Goal: Check status

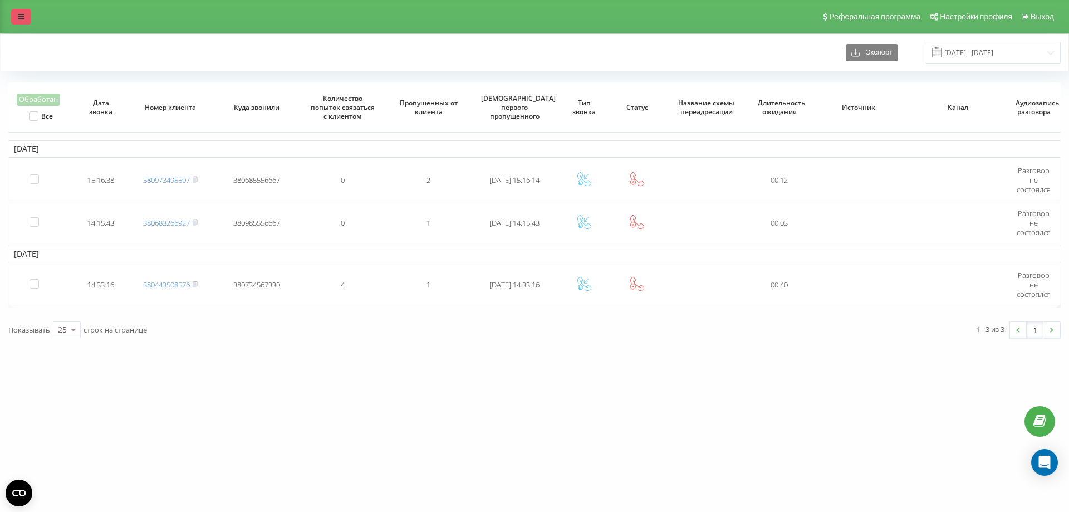
click at [28, 17] on link at bounding box center [21, 17] width 20 height 16
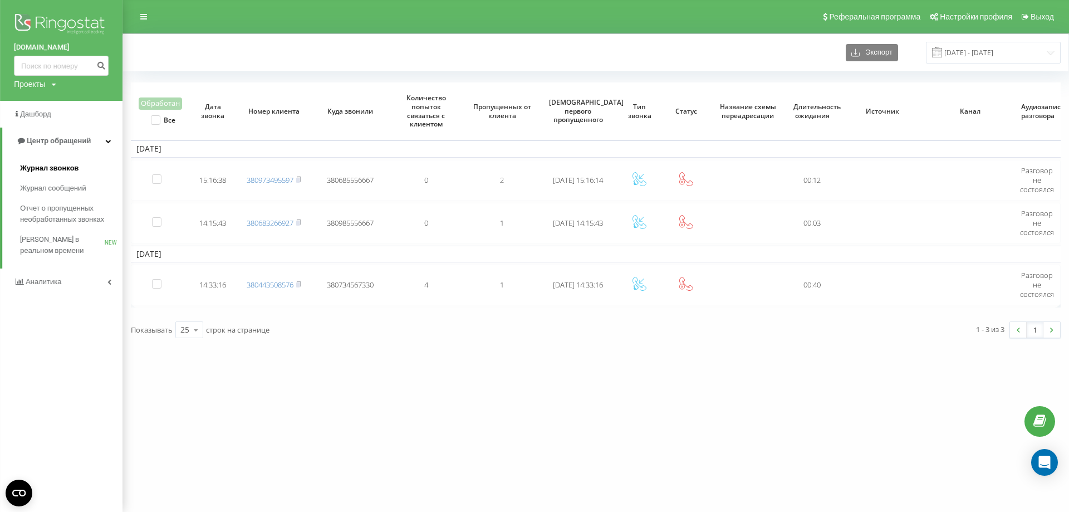
click at [48, 171] on span "Журнал звонков" at bounding box center [49, 168] width 58 height 11
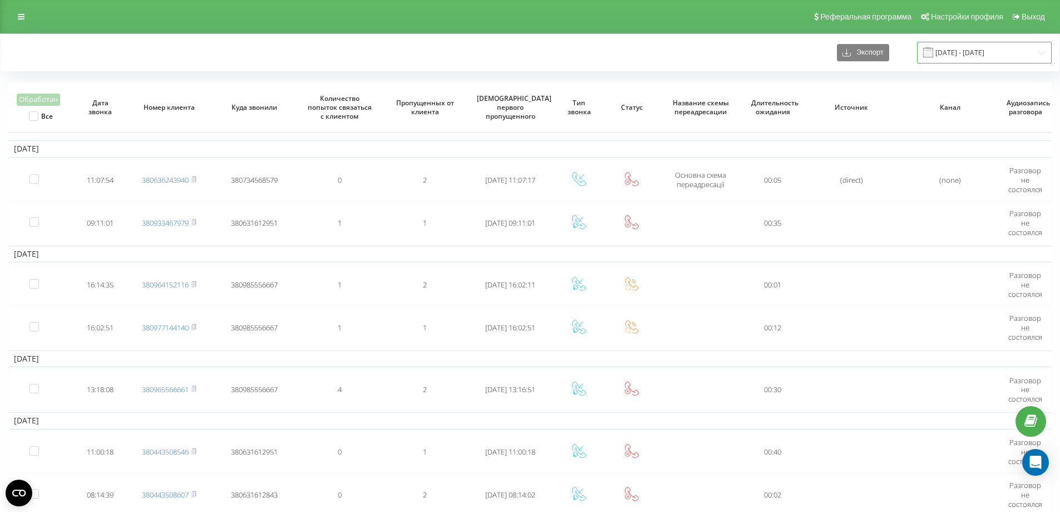
click at [993, 56] on input "01.05.2024 - 30.06.2024" at bounding box center [984, 53] width 135 height 22
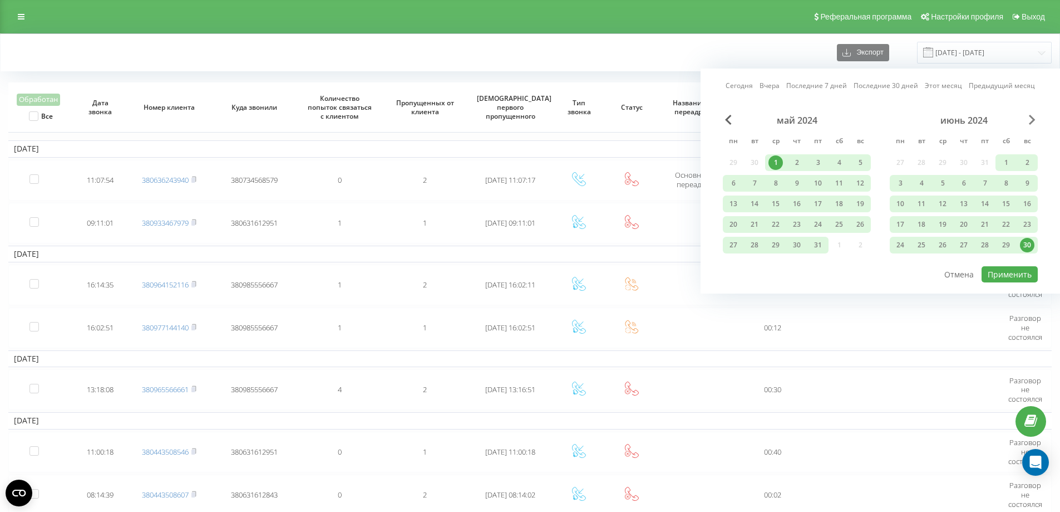
click at [1029, 117] on span "Next Month" at bounding box center [1032, 120] width 7 height 10
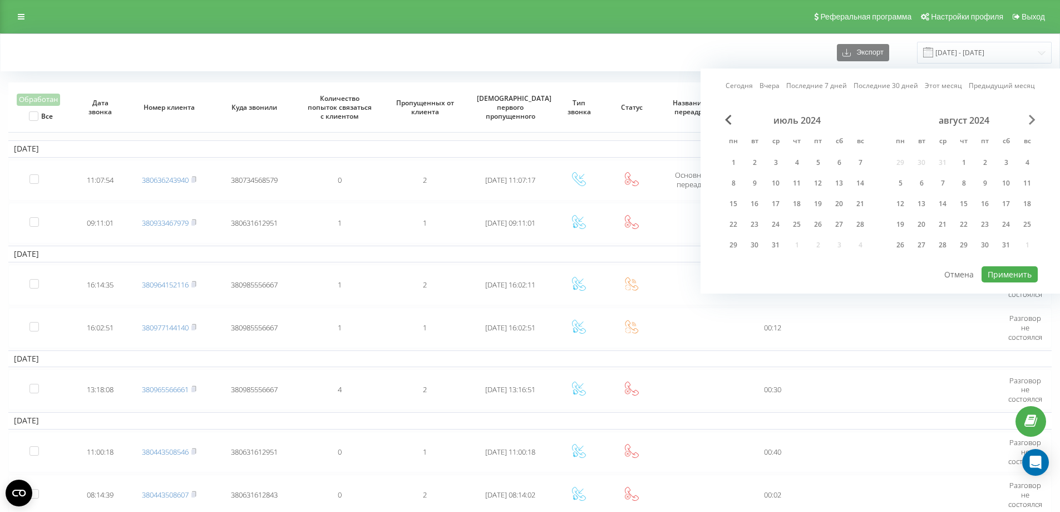
click at [1029, 117] on span "Next Month" at bounding box center [1032, 120] width 7 height 10
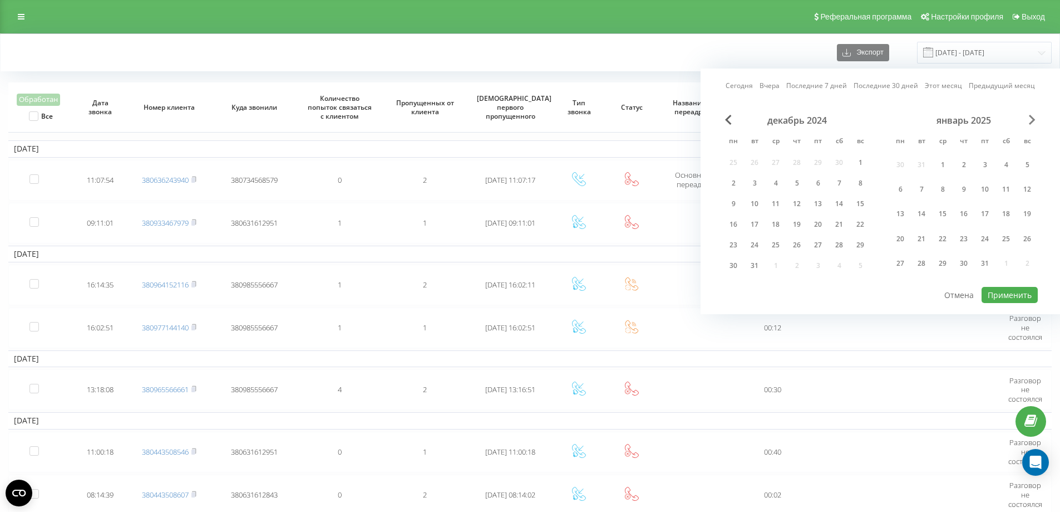
click at [1029, 117] on span "Next Month" at bounding box center [1032, 120] width 7 height 10
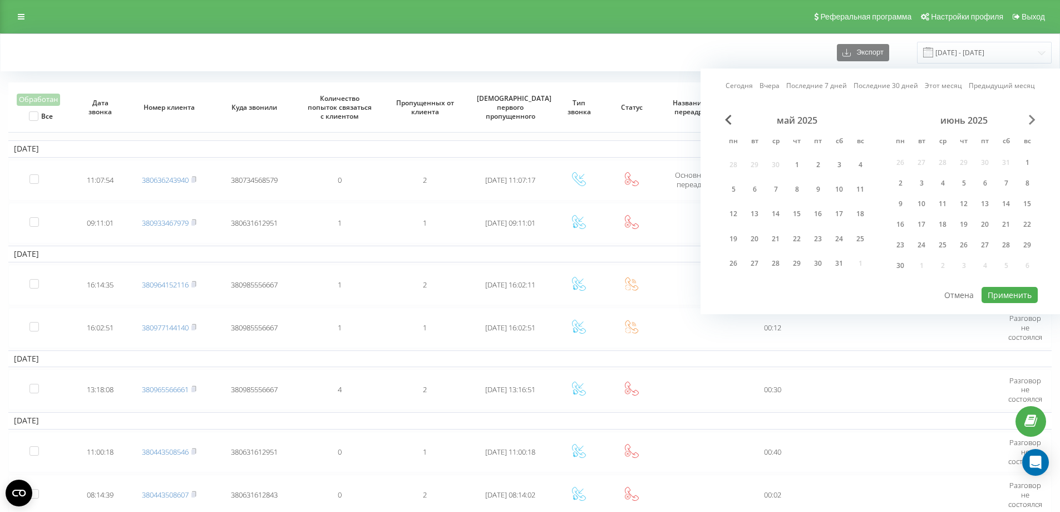
click at [1029, 117] on span "Next Month" at bounding box center [1032, 120] width 7 height 10
click at [1031, 120] on span "Next Month" at bounding box center [1032, 120] width 7 height 10
click at [905, 160] on div "1" at bounding box center [900, 162] width 14 height 14
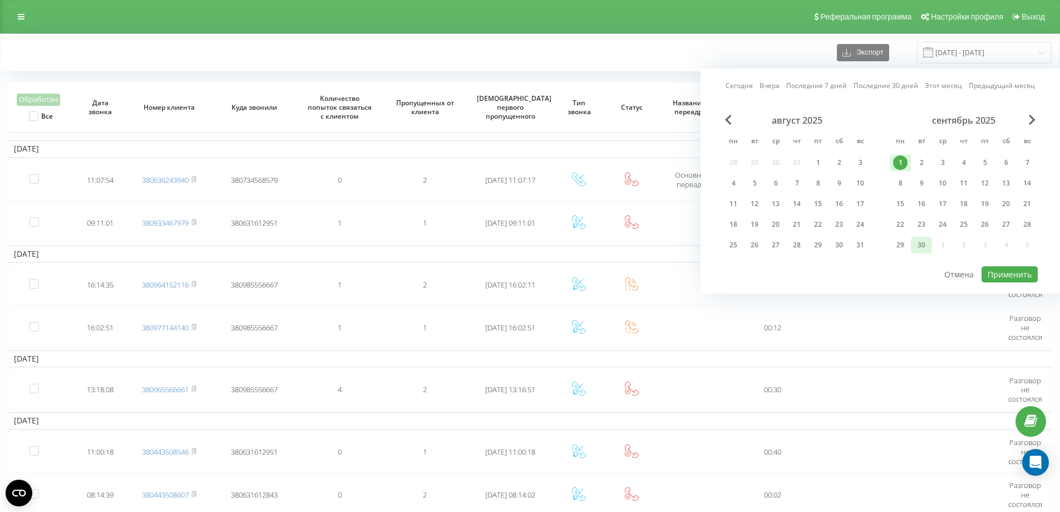
click at [924, 244] on div "30" at bounding box center [922, 245] width 14 height 14
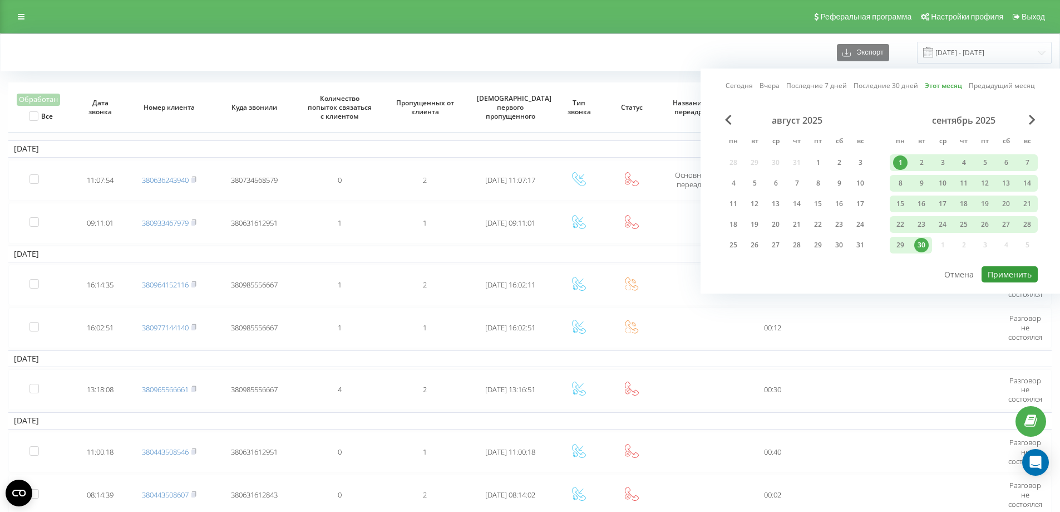
click at [998, 274] on button "Применить" at bounding box center [1010, 274] width 56 height 16
type input "01.09.2025 - 30.09.2025"
